Goal: Contribute content: Add original content to the website for others to see

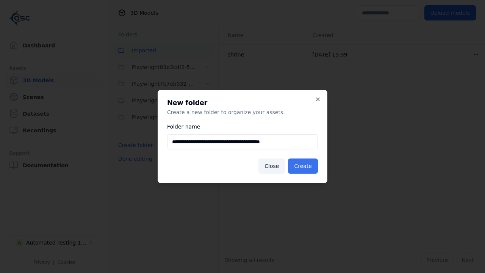
type input "**********"
click at [304, 166] on button "Create" at bounding box center [303, 165] width 30 height 15
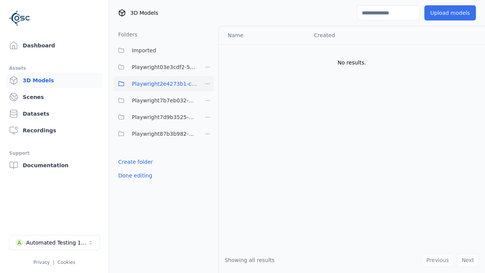
click at [451, 13] on button "Upload models" at bounding box center [449, 12] width 51 height 15
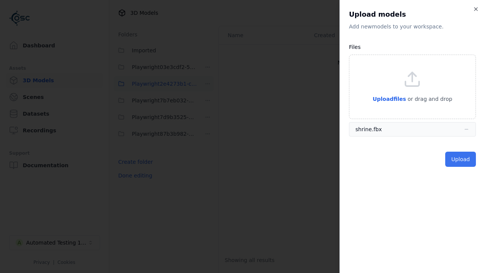
click at [461, 159] on button "Upload" at bounding box center [460, 158] width 31 height 15
